Goal: Navigation & Orientation: Find specific page/section

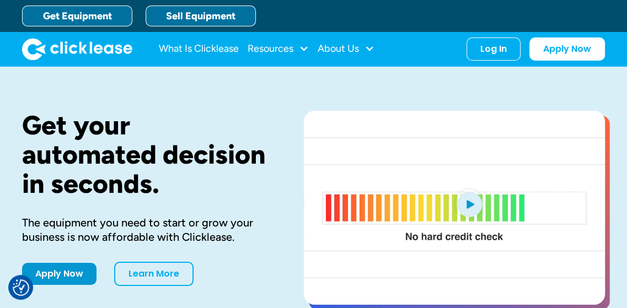
click at [182, 18] on link "Sell Equipment" at bounding box center [201, 16] width 110 height 21
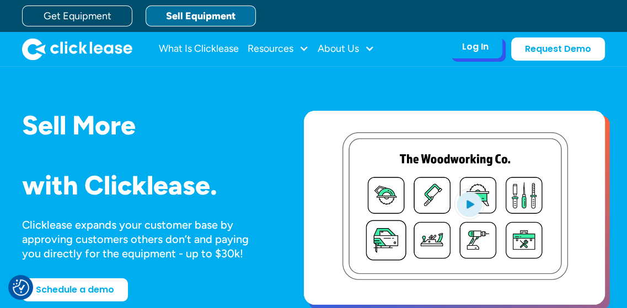
click at [470, 44] on div "Log In" at bounding box center [475, 46] width 26 height 11
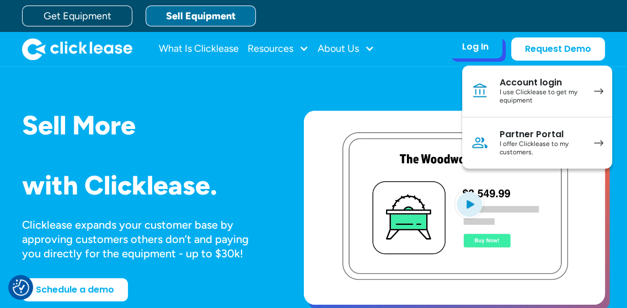
click at [526, 89] on div "I use Clicklease to get my equipment" at bounding box center [540, 96] width 83 height 17
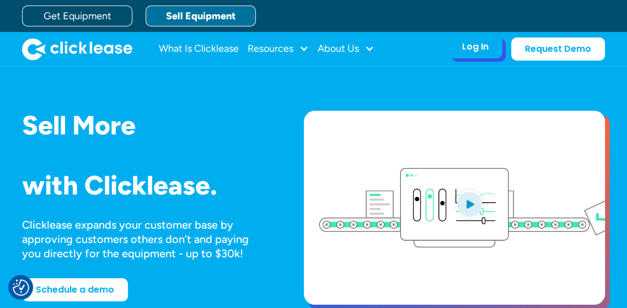
click at [454, 46] on div "Log In Account login I use Clicklease to get my equipment Partner Portal I offe…" at bounding box center [475, 46] width 54 height 23
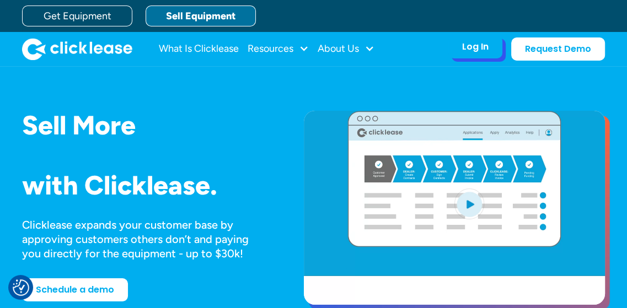
click at [494, 48] on div "Log In Account login I use Clicklease to get my equipment Partner Portal I offe…" at bounding box center [475, 46] width 54 height 23
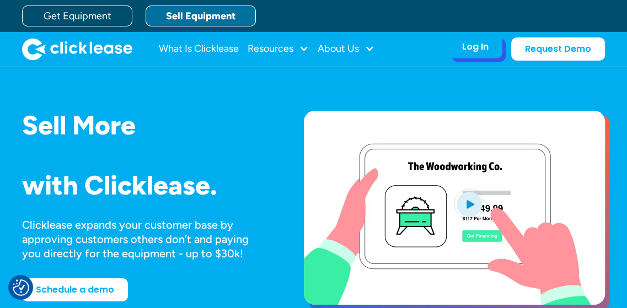
click at [479, 46] on div "Log In" at bounding box center [475, 46] width 26 height 11
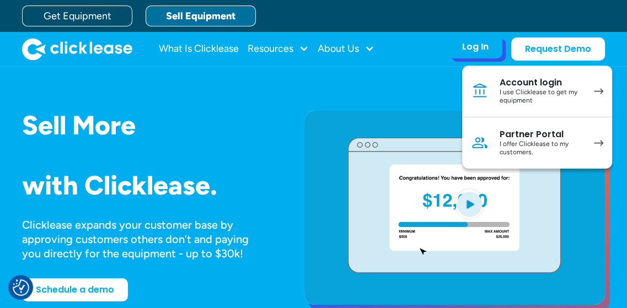
click at [556, 141] on div "I offer Clicklease to my customers." at bounding box center [540, 148] width 83 height 17
